Goal: Task Accomplishment & Management: Manage account settings

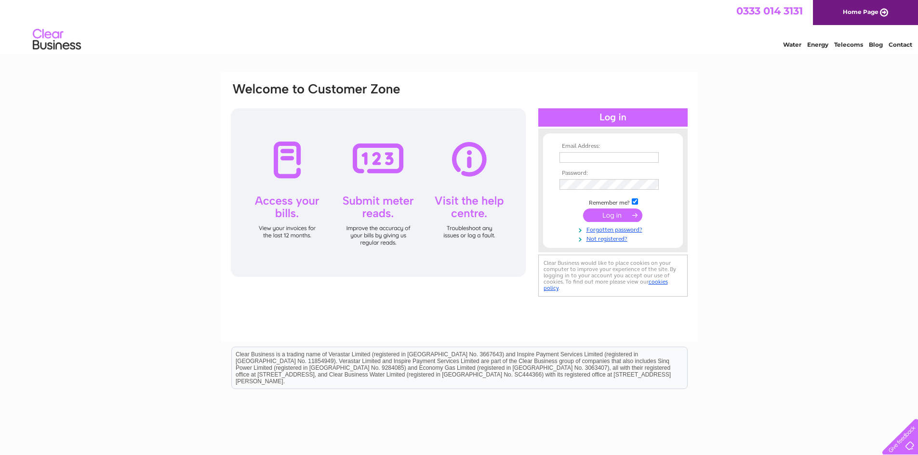
type input "[EMAIL_ADDRESS][DOMAIN_NAME]"
click at [609, 213] on input "submit" at bounding box center [612, 215] width 59 height 13
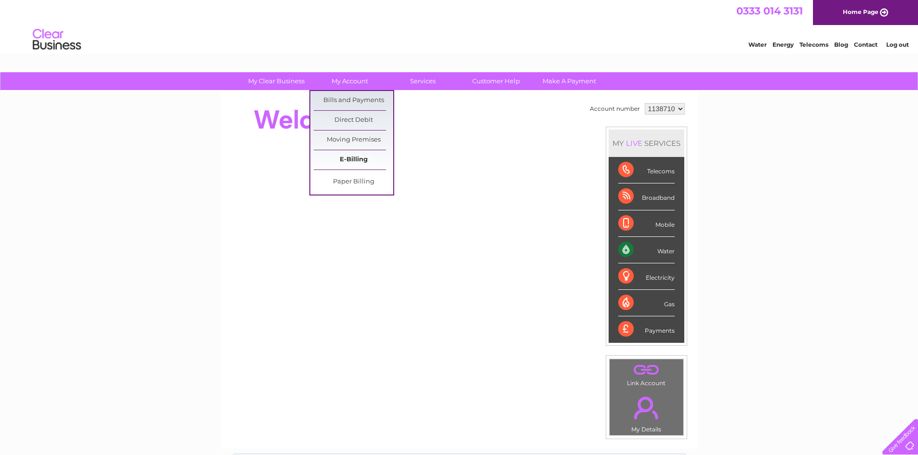
click at [352, 161] on link "E-Billing" at bounding box center [354, 159] width 80 height 19
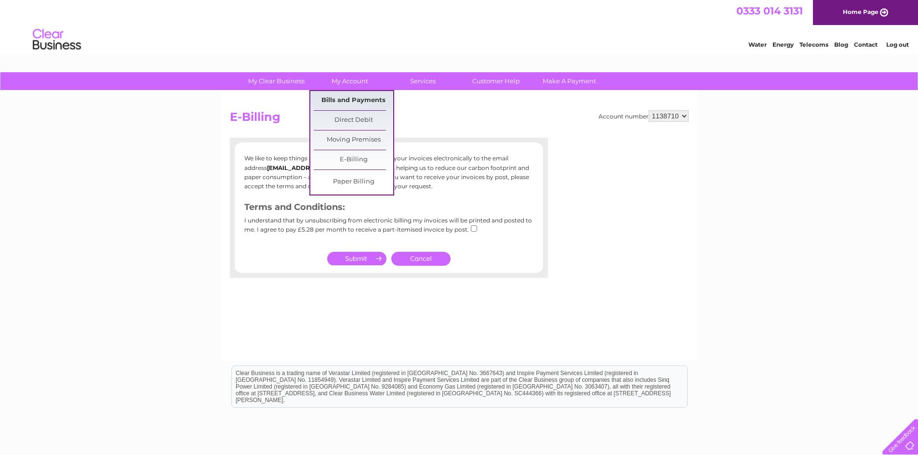
click at [364, 101] on link "Bills and Payments" at bounding box center [354, 100] width 80 height 19
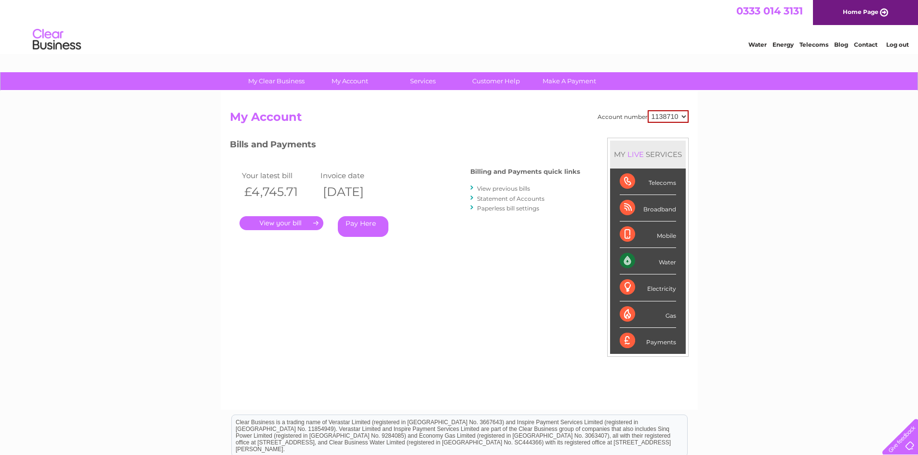
click at [296, 221] on link "." at bounding box center [282, 223] width 84 height 14
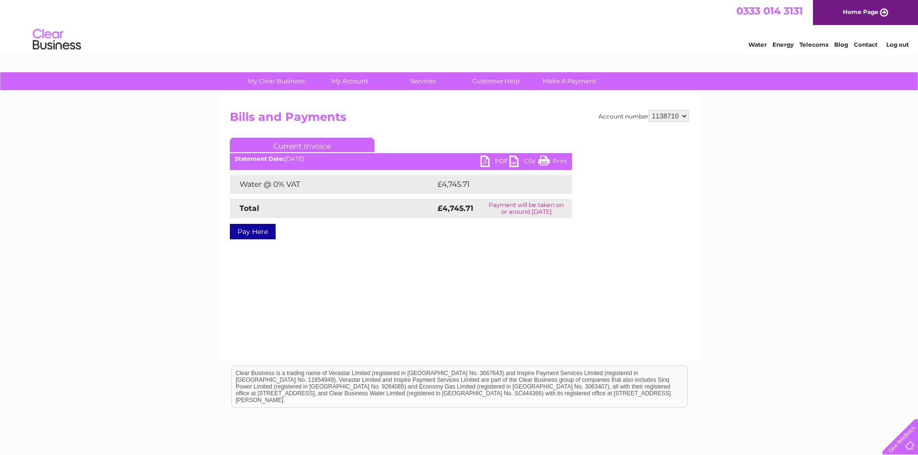
click at [496, 160] on link "PDF" at bounding box center [494, 163] width 29 height 14
